Goal: Task Accomplishment & Management: Use online tool/utility

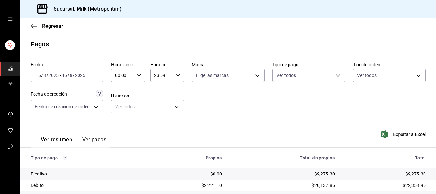
scroll to position [74, 0]
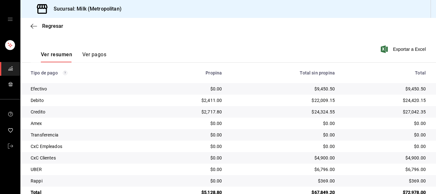
scroll to position [100, 0]
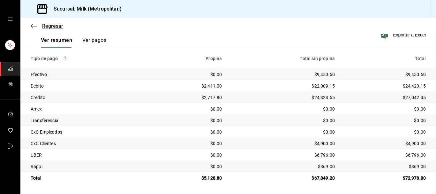
click at [34, 28] on icon "button" at bounding box center [34, 26] width 6 height 6
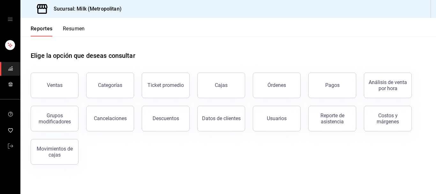
click at [61, 83] on div "Ventas" at bounding box center [55, 85] width 16 height 6
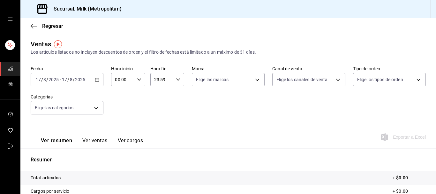
click at [98, 80] on icon "button" at bounding box center [97, 79] width 4 height 4
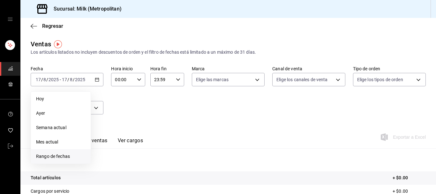
click at [58, 158] on span "Rango de fechas" at bounding box center [60, 156] width 49 height 7
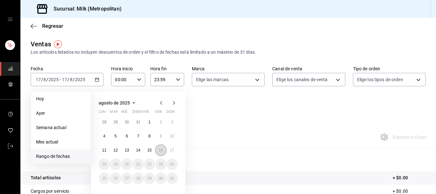
click at [160, 150] on abbr "16" at bounding box center [161, 150] width 4 height 4
click at [170, 150] on button "17" at bounding box center [171, 149] width 11 height 11
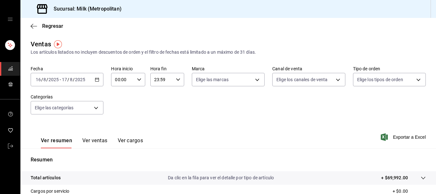
click at [141, 78] on icon "button" at bounding box center [139, 79] width 4 height 4
click at [119, 110] on span "05" at bounding box center [119, 107] width 7 height 5
type input "05:00"
click at [181, 80] on div at bounding box center [218, 97] width 436 height 194
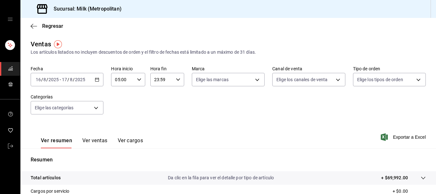
click at [180, 78] on icon "button" at bounding box center [178, 79] width 4 height 4
click at [179, 78] on div at bounding box center [218, 97] width 436 height 194
click at [179, 80] on \(Stroke\) "button" at bounding box center [178, 79] width 4 height 2
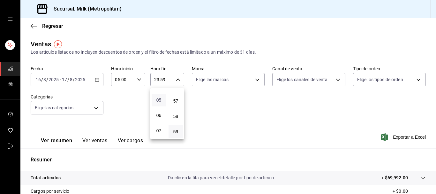
click at [157, 102] on span "05" at bounding box center [158, 99] width 7 height 5
click at [175, 96] on span "00" at bounding box center [175, 95] width 7 height 5
type input "05:00"
click at [276, 107] on div at bounding box center [218, 97] width 436 height 194
click at [399, 139] on span "Exportar a Excel" at bounding box center [404, 137] width 44 height 8
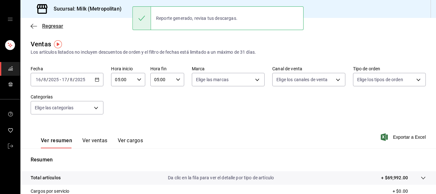
click at [36, 25] on icon "button" at bounding box center [34, 26] width 6 height 6
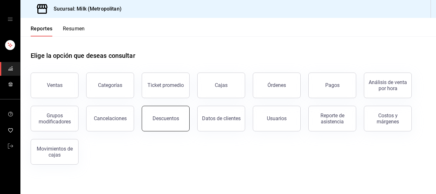
click at [166, 114] on button "Descuentos" at bounding box center [166, 119] width 48 height 26
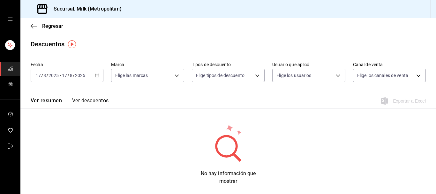
click at [99, 75] on \(Stroke\) "button" at bounding box center [97, 76] width 4 height 4
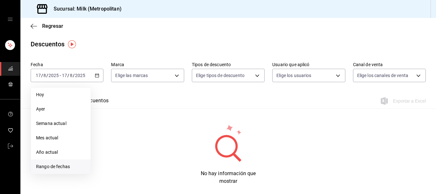
click at [66, 166] on span "Rango de fechas" at bounding box center [60, 166] width 49 height 7
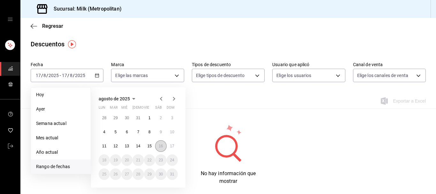
click at [162, 145] on abbr "16" at bounding box center [161, 146] width 4 height 4
click at [173, 145] on abbr "17" at bounding box center [172, 146] width 4 height 4
click at [159, 148] on button "16" at bounding box center [160, 145] width 11 height 11
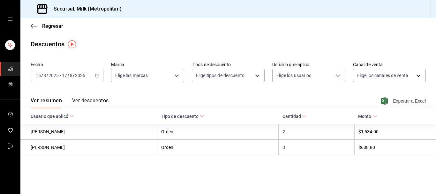
click at [406, 99] on span "Exportar a Excel" at bounding box center [404, 101] width 44 height 8
click at [33, 26] on icon "button" at bounding box center [34, 26] width 6 height 6
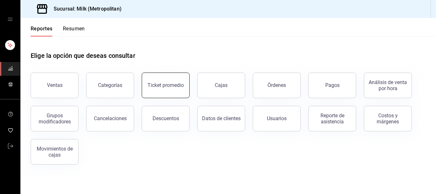
click at [165, 92] on button "Ticket promedio" at bounding box center [166, 85] width 48 height 26
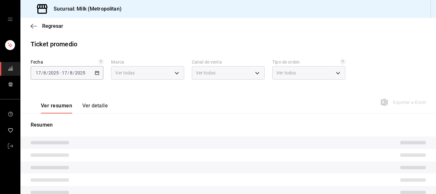
type input "57c9fc47-e65f-4221-a10c-96a6466a6251"
type input "PARROT,UBER_EATS,RAPPI,DIDI_FOOD,ONLINE"
type input "c6efb9bd-abd5-48a3-8783-83cc8f48df17,ac96d0b7-0302-404a-8271-ab3d4d47528d,08d44…"
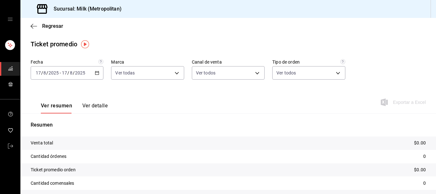
click at [99, 74] on icon "button" at bounding box center [97, 72] width 4 height 4
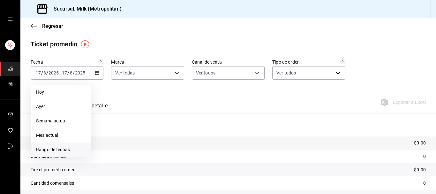
click at [63, 147] on span "Rango de fechas" at bounding box center [60, 149] width 49 height 7
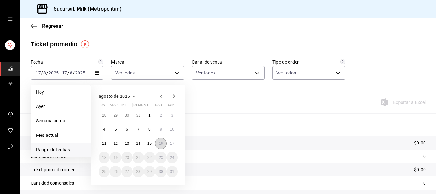
click at [158, 143] on button "16" at bounding box center [160, 142] width 11 height 11
click at [170, 144] on button "17" at bounding box center [171, 142] width 11 height 11
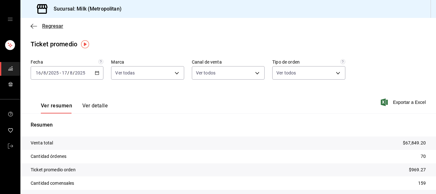
click at [31, 24] on icon "button" at bounding box center [34, 26] width 6 height 6
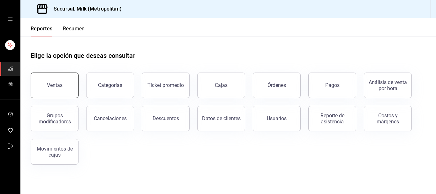
click at [60, 88] on button "Ventas" at bounding box center [55, 85] width 48 height 26
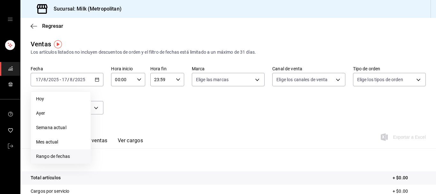
click at [66, 158] on span "Rango de fechas" at bounding box center [60, 156] width 49 height 7
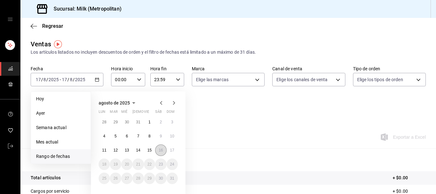
click at [159, 148] on abbr "16" at bounding box center [161, 150] width 4 height 4
click at [169, 150] on button "17" at bounding box center [171, 149] width 11 height 11
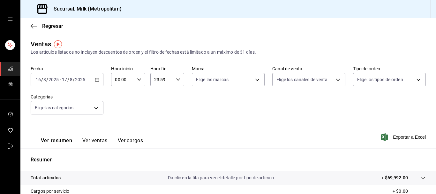
click at [140, 79] on \(Stroke\) "button" at bounding box center [139, 79] width 4 height 2
click at [118, 109] on span "05" at bounding box center [119, 107] width 7 height 5
type input "05:00"
click at [180, 82] on div at bounding box center [218, 97] width 436 height 194
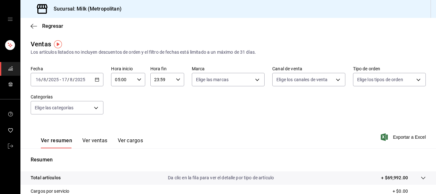
click at [178, 80] on \(Stroke\) "button" at bounding box center [178, 79] width 4 height 2
click at [156, 98] on button "05" at bounding box center [159, 91] width 14 height 13
click at [174, 96] on span "00" at bounding box center [175, 95] width 7 height 5
type input "05:00"
